Goal: Complete application form

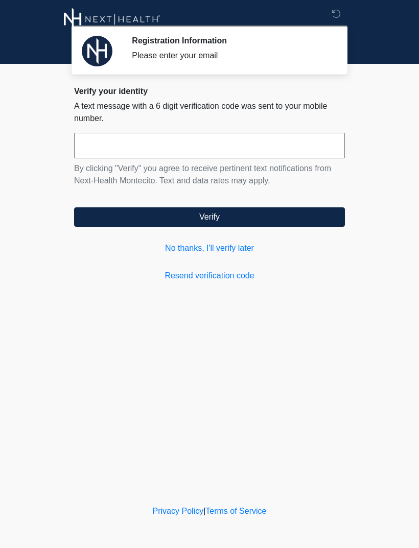
click at [277, 152] on input "text" at bounding box center [209, 146] width 271 height 26
click at [134, 152] on input "text" at bounding box center [209, 146] width 271 height 26
type input "******"
click at [234, 226] on button "Verify" at bounding box center [209, 217] width 271 height 19
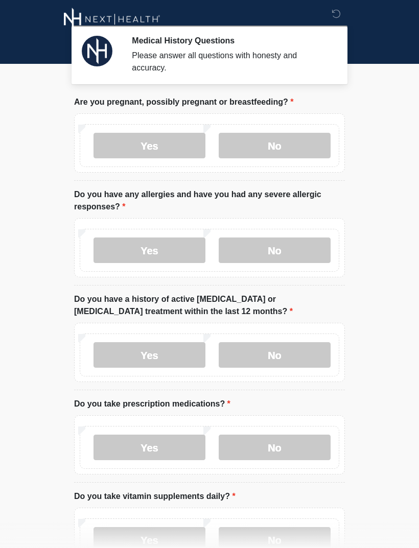
click at [277, 154] on label "No" at bounding box center [275, 146] width 112 height 26
click at [298, 258] on label "No" at bounding box center [275, 251] width 112 height 26
click at [291, 357] on label "No" at bounding box center [275, 355] width 112 height 26
click at [286, 450] on label "No" at bounding box center [275, 448] width 112 height 26
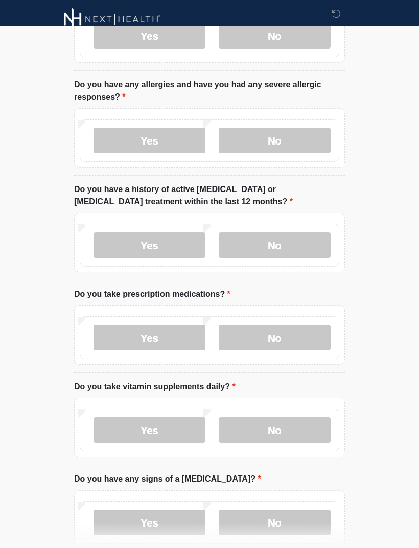
scroll to position [110, 0]
click at [289, 439] on label "No" at bounding box center [275, 430] width 112 height 26
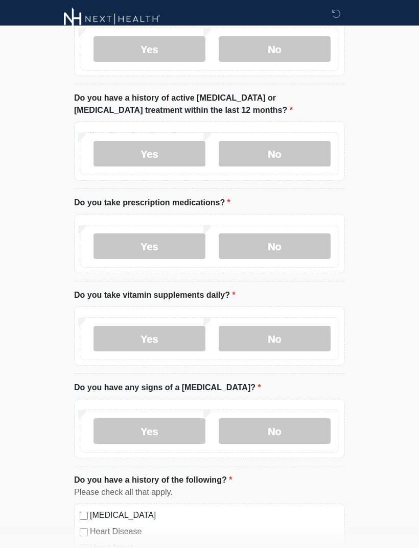
scroll to position [203, 0]
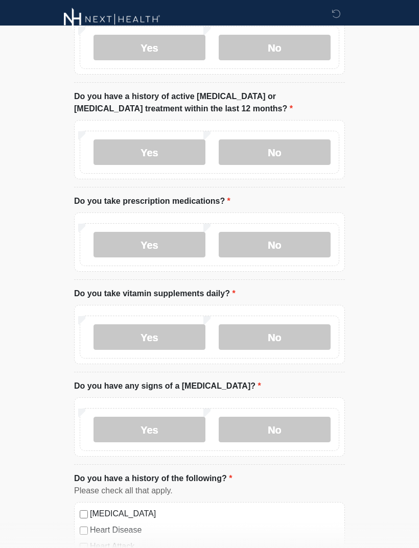
click at [294, 435] on label "No" at bounding box center [275, 430] width 112 height 26
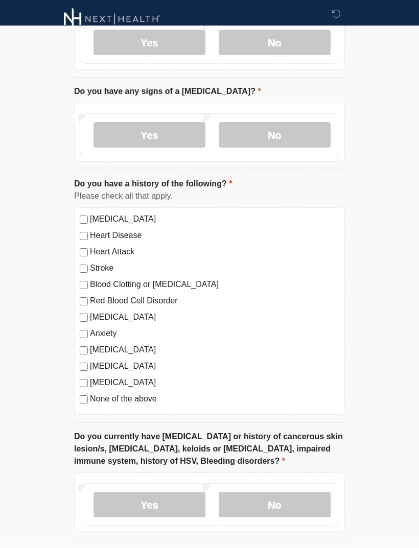
scroll to position [498, 0]
click at [73, 403] on div "This is the beginning of your virtual Good Faith Exam . ﻿﻿﻿﻿﻿﻿﻿﻿ This step is n…" at bounding box center [209, 187] width 286 height 1179
click at [79, 402] on div "[MEDICAL_DATA] Heart Disease Heart Attack Stroke Blood Clotting or [MEDICAL_DAT…" at bounding box center [209, 312] width 271 height 208
click at [88, 395] on div "None of the above" at bounding box center [210, 399] width 260 height 12
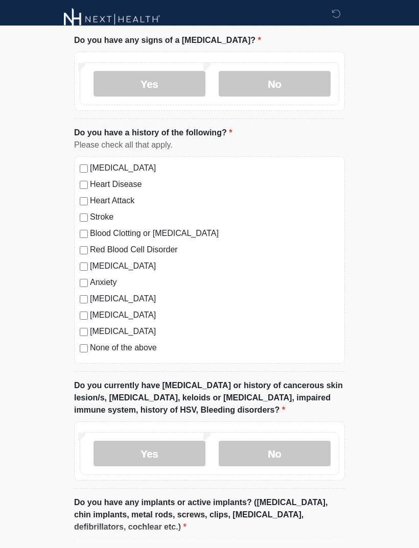
scroll to position [550, 0]
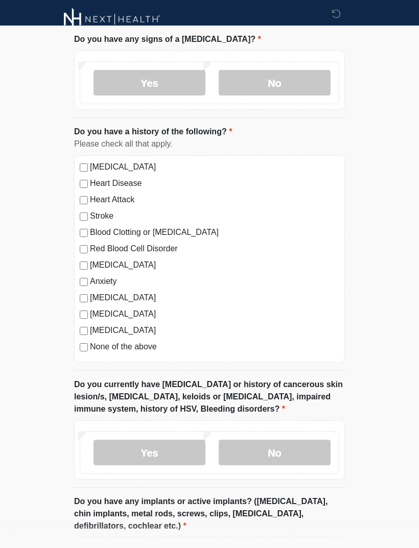
click at [285, 461] on label "No" at bounding box center [275, 453] width 112 height 26
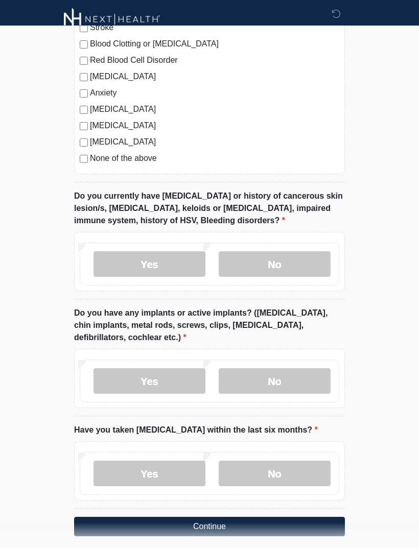
scroll to position [747, 0]
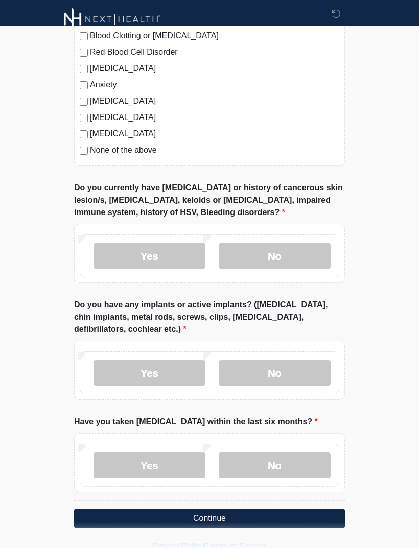
click at [292, 378] on label "No" at bounding box center [275, 373] width 112 height 26
click at [281, 461] on label "No" at bounding box center [275, 466] width 112 height 26
click at [277, 521] on button "Continue" at bounding box center [209, 518] width 271 height 19
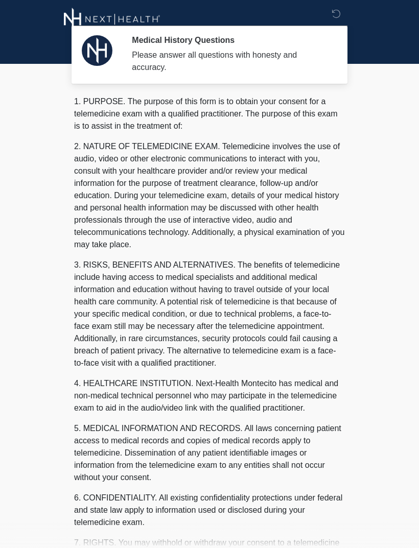
scroll to position [0, 0]
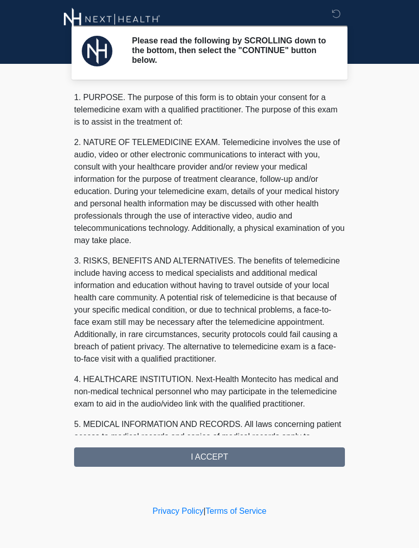
click at [236, 456] on div "1. PURPOSE. The purpose of this form is to obtain your consent for a telemedici…" at bounding box center [209, 280] width 271 height 376
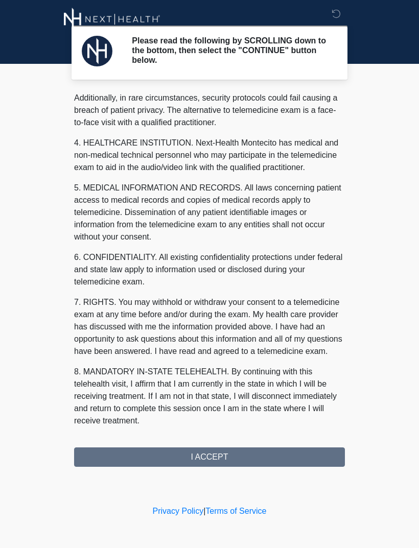
scroll to position [249, 0]
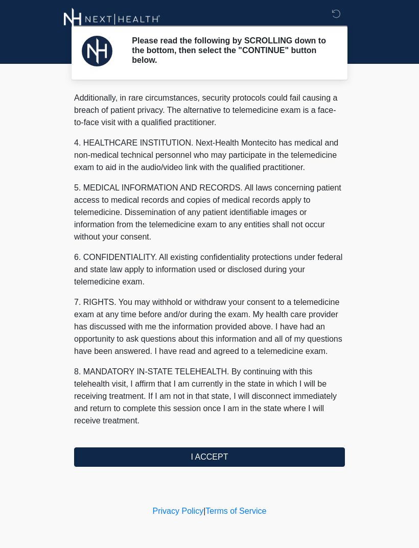
click at [256, 459] on button "I ACCEPT" at bounding box center [209, 457] width 271 height 19
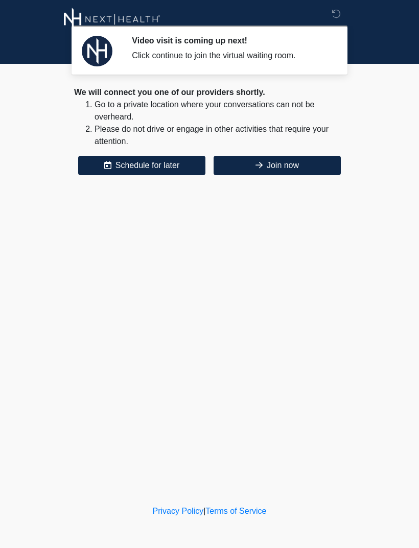
click at [300, 167] on button "Join now" at bounding box center [277, 165] width 127 height 19
